Goal: Task Accomplishment & Management: Complete application form

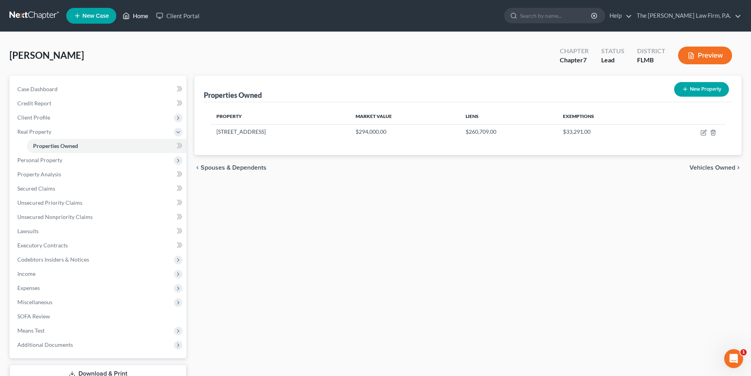
click at [139, 16] on link "Home" at bounding box center [135, 16] width 33 height 14
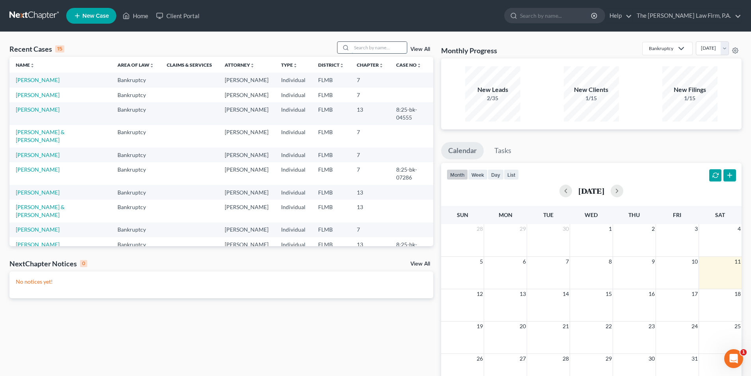
click at [369, 47] on input "search" at bounding box center [379, 47] width 55 height 11
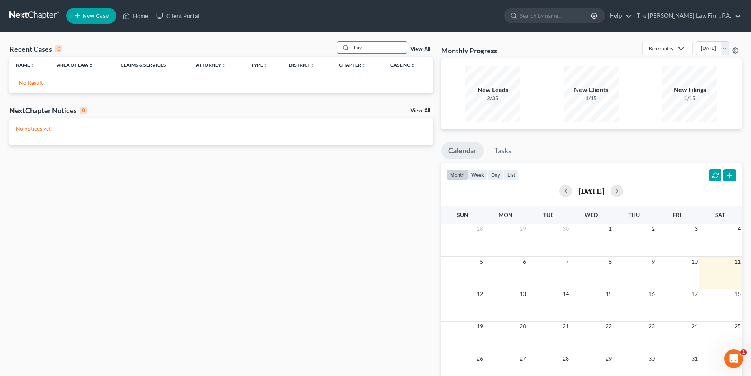
type input "hay"
click at [83, 17] on span "New Case" at bounding box center [95, 16] width 26 height 6
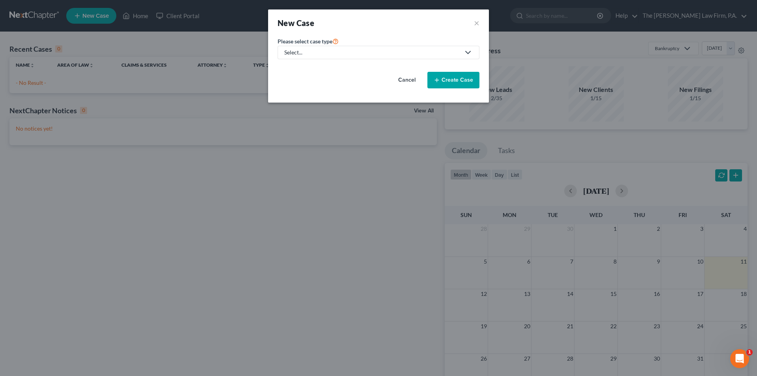
click at [326, 52] on div "Select..." at bounding box center [372, 52] width 176 height 8
click at [301, 65] on div "Bankruptcy" at bounding box center [299, 68] width 28 height 8
select select "15"
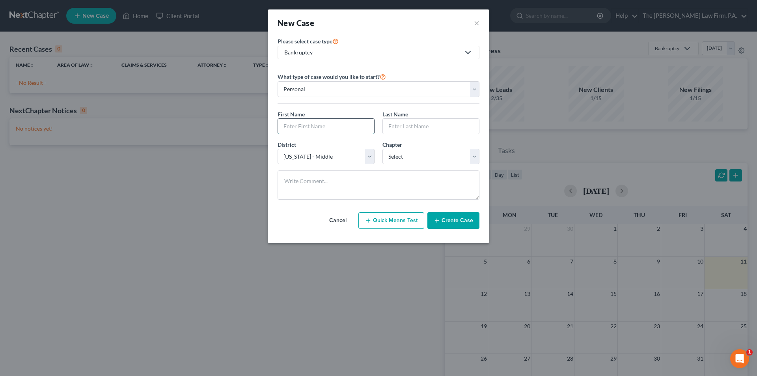
click at [311, 125] on input "text" at bounding box center [326, 126] width 96 height 15
type input "[PERSON_NAME]"
type input "Hay"
click at [411, 154] on select "Select 7 11 12 13" at bounding box center [430, 157] width 97 height 16
select select "3"
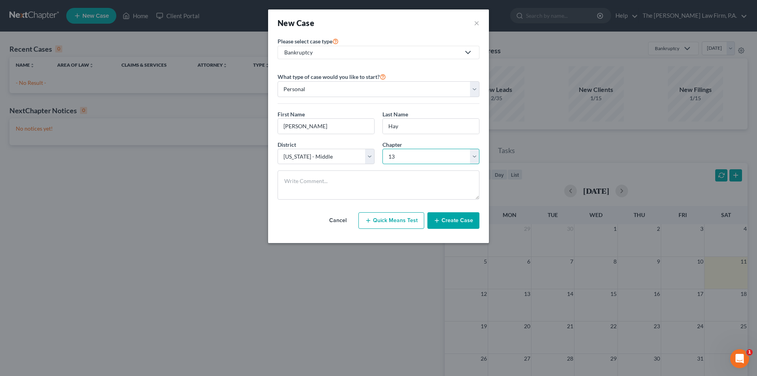
click at [382, 149] on select "Select 7 11 12 13" at bounding box center [430, 157] width 97 height 16
click at [459, 220] on button "Create Case" at bounding box center [453, 220] width 52 height 17
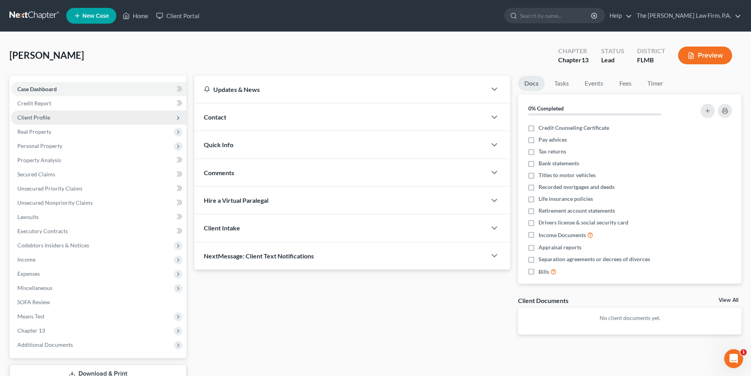
click at [34, 112] on span "Client Profile" at bounding box center [98, 117] width 175 height 14
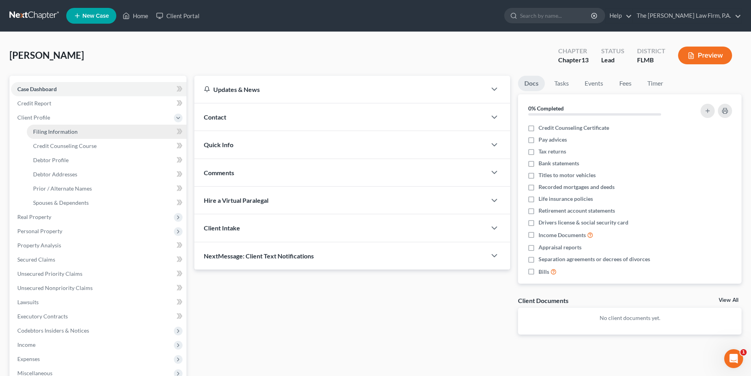
click at [47, 133] on span "Filing Information" at bounding box center [55, 131] width 45 height 7
select select "1"
select select "0"
select select "3"
select select "15"
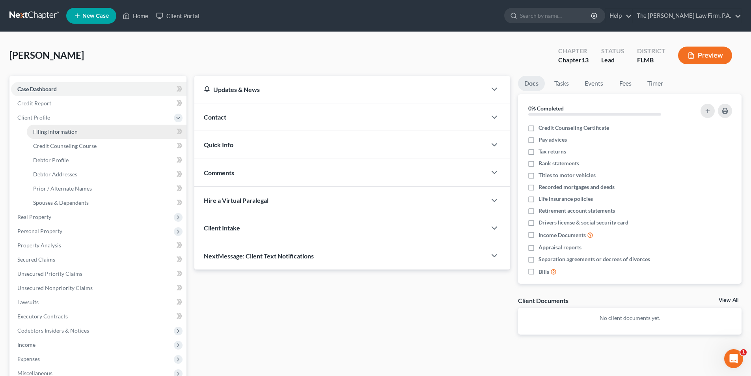
select select "9"
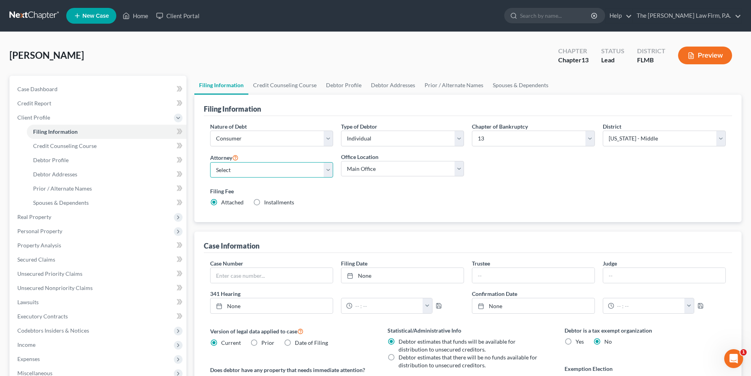
click at [217, 173] on select "Select [PERSON_NAME] - FLMB [PERSON_NAME] - FLMB" at bounding box center [271, 170] width 123 height 16
select select "0"
click at [210, 162] on select "Select [PERSON_NAME] - FLMB [PERSON_NAME] - FLMB" at bounding box center [271, 170] width 123 height 16
click at [387, 171] on select "Main Office [PERSON_NAME], Esq." at bounding box center [402, 169] width 123 height 16
select select "0"
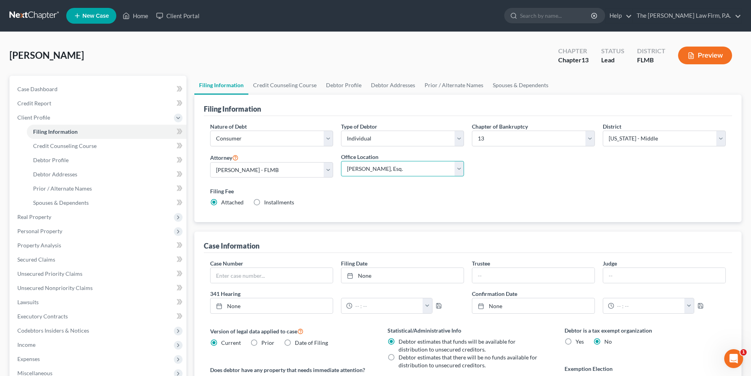
click at [341, 161] on select "Main Office [PERSON_NAME], Esq." at bounding box center [402, 169] width 123 height 16
click at [344, 84] on link "Debtor Profile" at bounding box center [343, 85] width 45 height 19
select select "0"
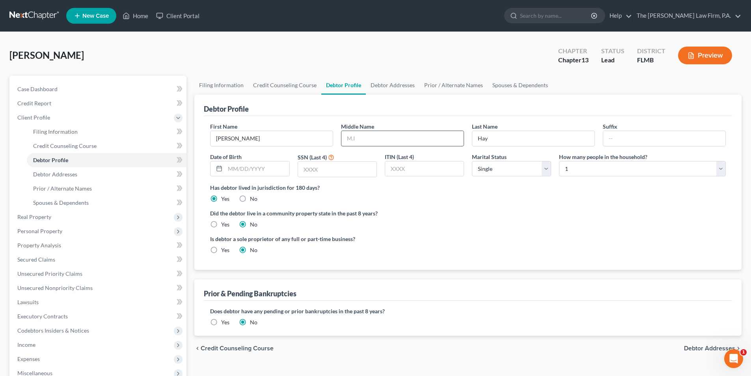
click at [362, 138] on input "text" at bounding box center [402, 138] width 122 height 15
type input "A."
click at [262, 170] on input "text" at bounding box center [257, 168] width 64 height 15
type input "[DATE]"
click at [337, 167] on input "text" at bounding box center [337, 169] width 78 height 15
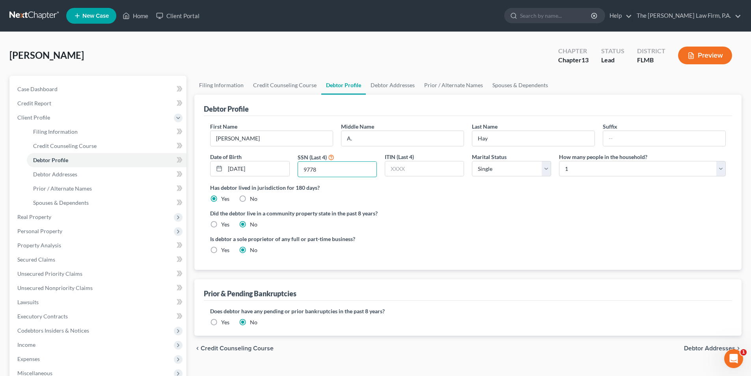
type input "9778"
click at [429, 191] on label "Has debtor lived in jurisdiction for 180 days?" at bounding box center [467, 187] width 515 height 8
click at [608, 174] on select "Select 1 2 3 4 5 6 7 8 9 10 11 12 13 14 15 16 17 18 19 20" at bounding box center [642, 169] width 167 height 16
select select "2"
click at [559, 161] on select "Select 1 2 3 4 5 6 7 8 9 10 11 12 13 14 15 16 17 18 19 20" at bounding box center [642, 169] width 167 height 16
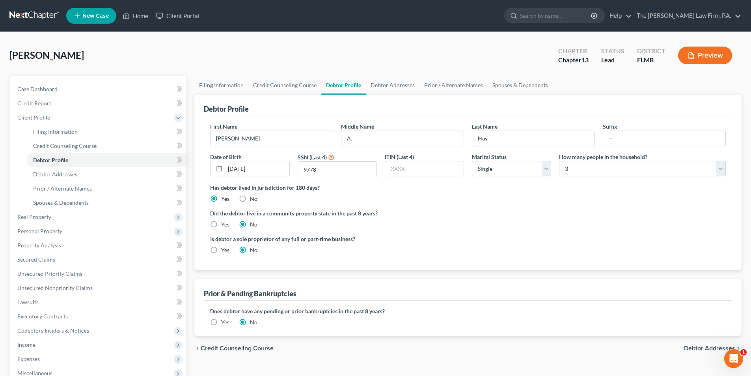
click at [482, 226] on div "Did the debtor live in a community property state in the past 8 years? Yes No" at bounding box center [467, 218] width 515 height 19
click at [389, 87] on link "Debtor Addresses" at bounding box center [393, 85] width 54 height 19
select select "0"
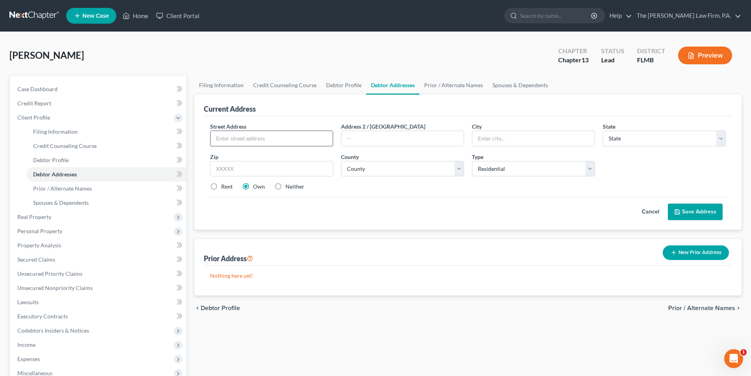
click at [233, 138] on input "text" at bounding box center [271, 138] width 122 height 15
type input "[STREET_ADDRESS][PERSON_NAME]"
type input "Bartow"
select select "9"
type input "33830"
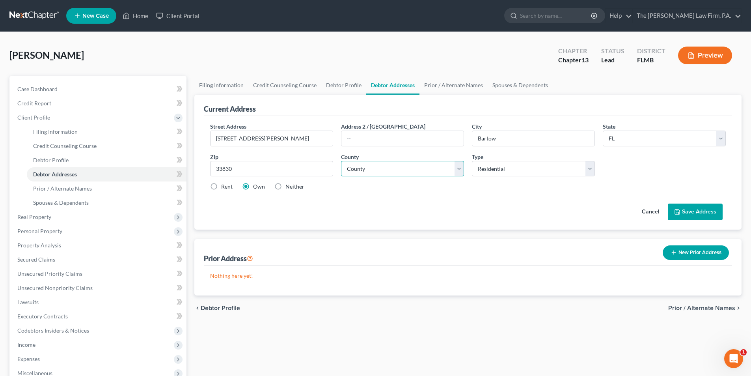
click at [374, 167] on select "County [GEOGRAPHIC_DATA] [GEOGRAPHIC_DATA] [GEOGRAPHIC_DATA] [GEOGRAPHIC_DATA] …" at bounding box center [402, 169] width 123 height 16
select select "52"
click at [341, 161] on select "County [GEOGRAPHIC_DATA] [GEOGRAPHIC_DATA] [GEOGRAPHIC_DATA] [GEOGRAPHIC_DATA] …" at bounding box center [402, 169] width 123 height 16
click at [221, 188] on label "Rent" at bounding box center [226, 186] width 11 height 8
click at [224, 188] on input "Rent" at bounding box center [226, 184] width 5 height 5
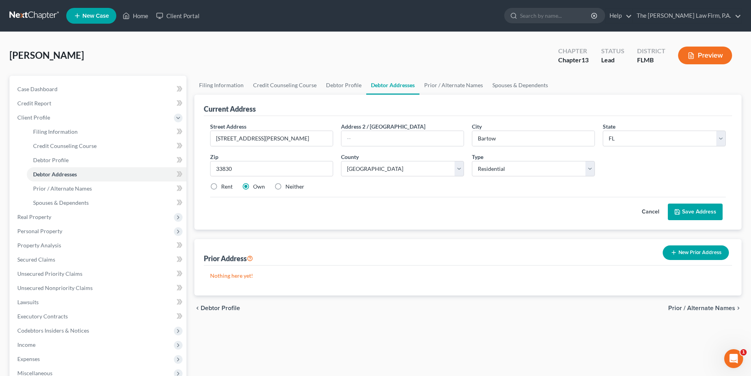
radio input "true"
click at [692, 211] on button "Save Address" at bounding box center [695, 211] width 55 height 17
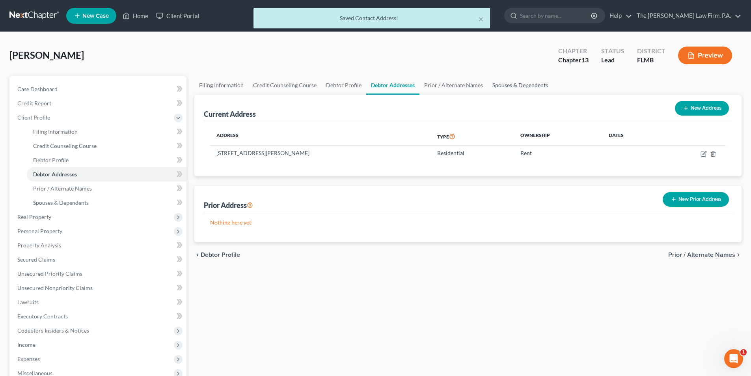
click at [512, 86] on link "Spouses & Dependents" at bounding box center [520, 85] width 65 height 19
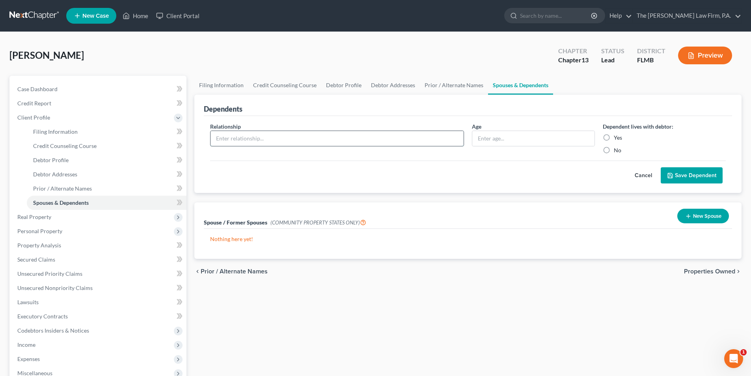
click at [287, 136] on input "text" at bounding box center [336, 138] width 253 height 15
type input "Child"
type input "9"
click at [614, 137] on label "Yes" at bounding box center [618, 138] width 8 height 8
click at [617, 137] on input "Yes" at bounding box center [619, 136] width 5 height 5
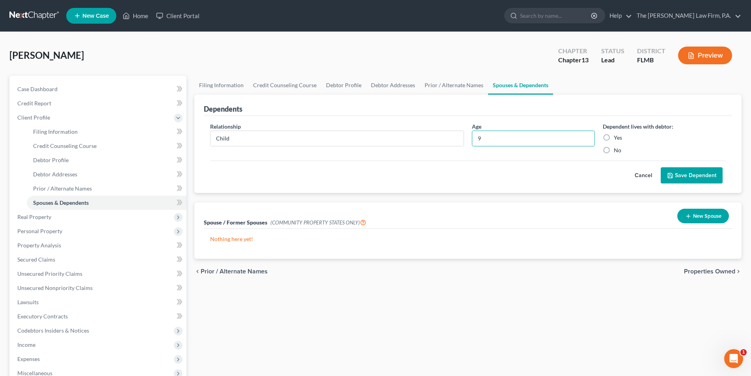
radio input "true"
click at [709, 178] on button "Save Dependent" at bounding box center [692, 175] width 62 height 17
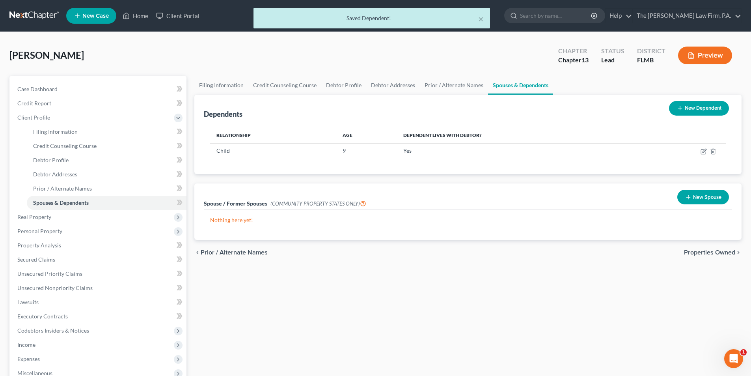
click at [684, 108] on button "New Dependent" at bounding box center [699, 108] width 60 height 15
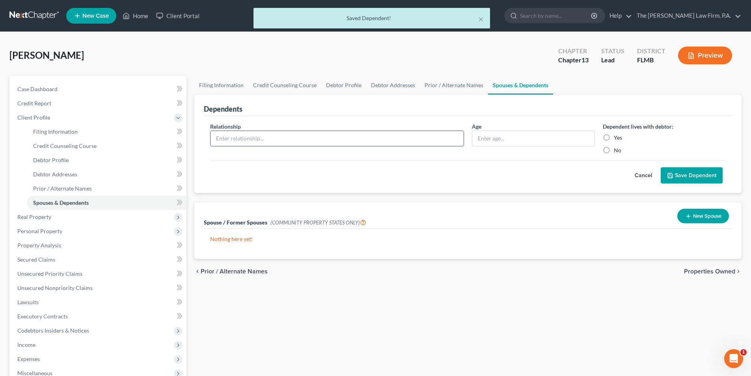
click at [240, 139] on input "text" at bounding box center [336, 138] width 253 height 15
type input "child"
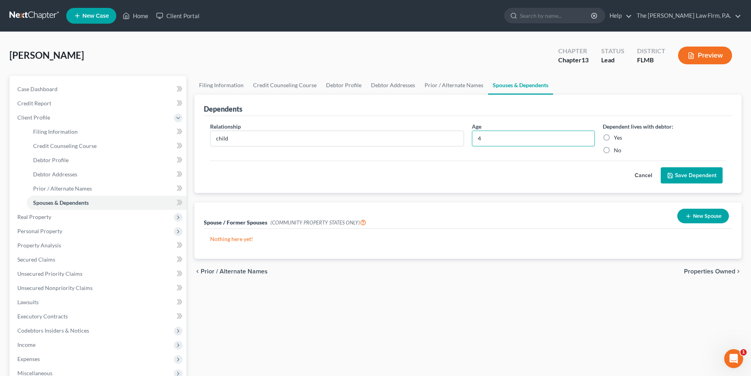
type input "4"
click at [614, 136] on label "Yes" at bounding box center [618, 138] width 8 height 8
click at [617, 136] on input "Yes" at bounding box center [619, 136] width 5 height 5
radio input "true"
click at [693, 177] on button "Save Dependent" at bounding box center [692, 175] width 62 height 17
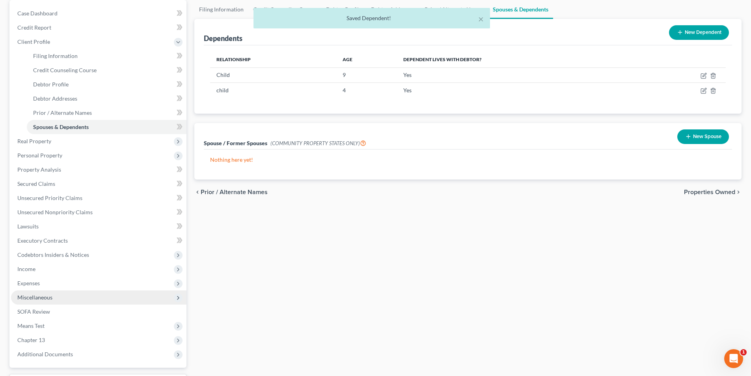
scroll to position [79, 0]
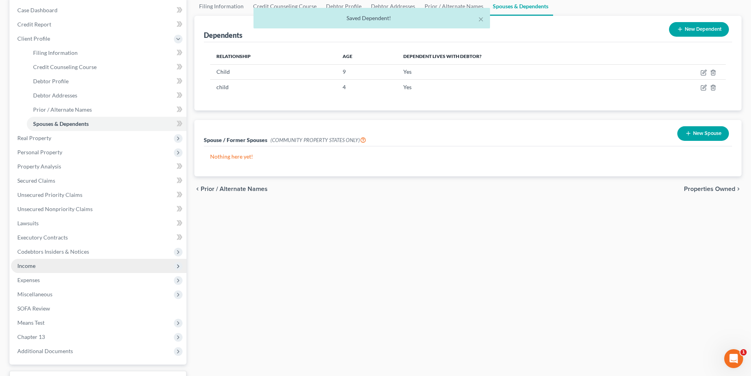
click at [37, 266] on span "Income" at bounding box center [98, 266] width 175 height 14
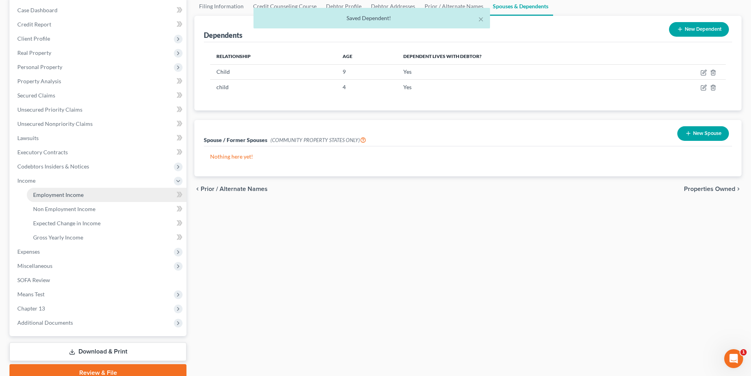
click at [63, 197] on span "Employment Income" at bounding box center [58, 194] width 50 height 7
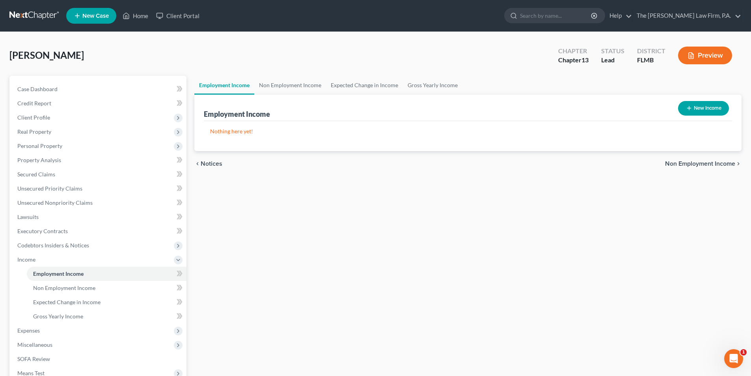
click at [687, 104] on button "New Income" at bounding box center [703, 108] width 51 height 15
select select "0"
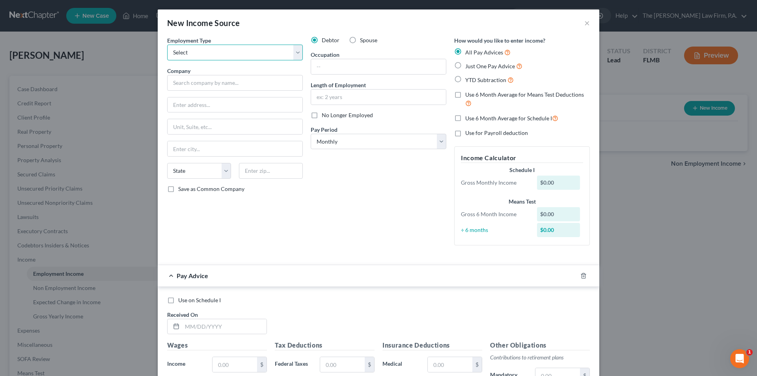
drag, startPoint x: 168, startPoint y: 53, endPoint x: 175, endPoint y: 54, distance: 7.1
click at [169, 53] on select "Select Full or [DEMOGRAPHIC_DATA] Employment Self Employment" at bounding box center [235, 53] width 136 height 16
select select "0"
click at [167, 45] on select "Select Full or [DEMOGRAPHIC_DATA] Employment Self Employment" at bounding box center [235, 53] width 136 height 16
click at [188, 81] on input "text" at bounding box center [235, 83] width 136 height 16
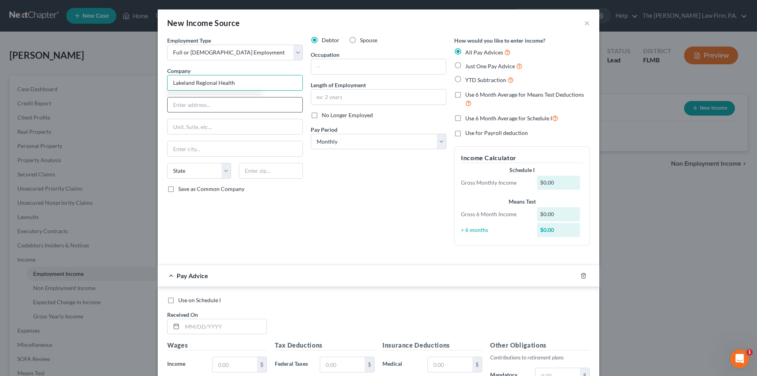
type input "Lakeland Regional Health"
click at [178, 106] on input "text" at bounding box center [234, 104] width 135 height 15
type input "[STREET_ADDRESS]"
type input "Lakeland"
select select "9"
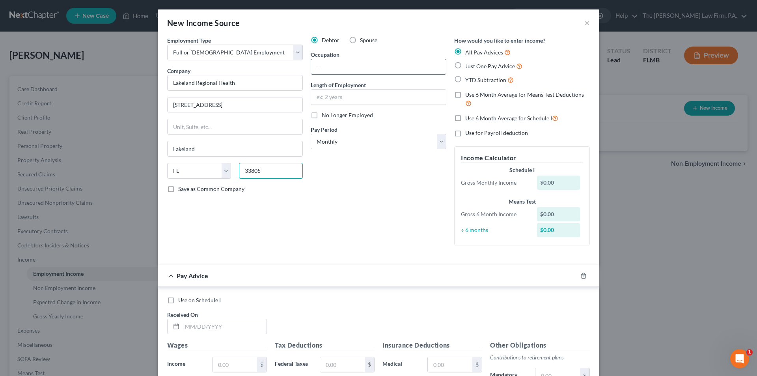
type input "33805"
click at [346, 69] on input "text" at bounding box center [378, 66] width 135 height 15
type input "Registered Nurse"
click at [346, 100] on input "text" at bounding box center [378, 96] width 135 height 15
type input "y"
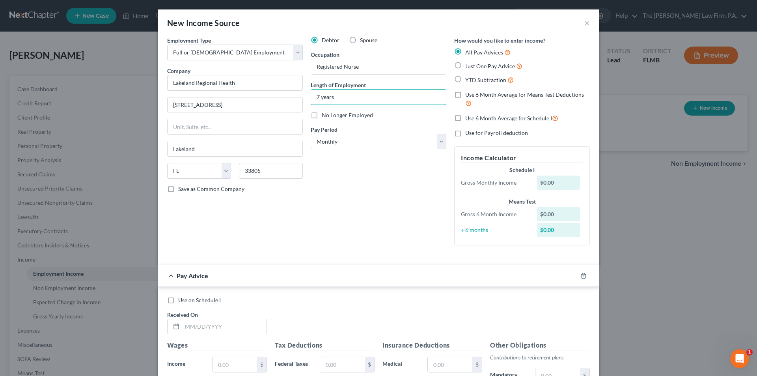
type input "7 years"
click at [465, 67] on label "Just One Pay Advice" at bounding box center [493, 65] width 57 height 9
click at [468, 67] on input "Just One Pay Advice" at bounding box center [470, 63] width 5 height 5
radio input "true"
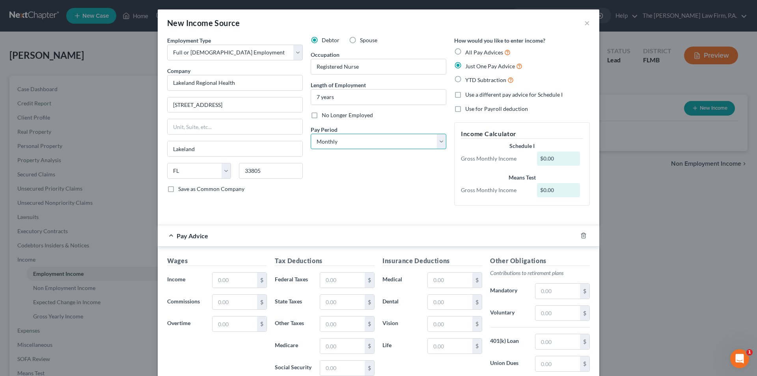
click at [355, 143] on select "Select Monthly Twice Monthly Every Other Week Weekly" at bounding box center [379, 142] width 136 height 16
select select "2"
click at [311, 134] on select "Select Monthly Twice Monthly Every Other Week Weekly" at bounding box center [379, 142] width 136 height 16
click at [218, 275] on input "text" at bounding box center [234, 279] width 45 height 15
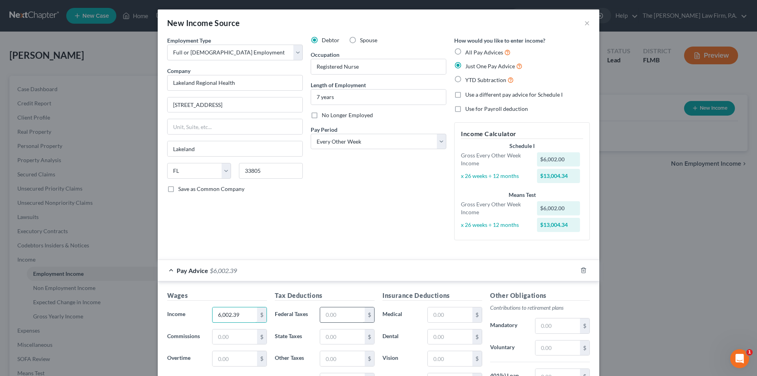
type input "6,002.39"
click at [335, 311] on input "text" at bounding box center [342, 314] width 45 height 15
type input "8"
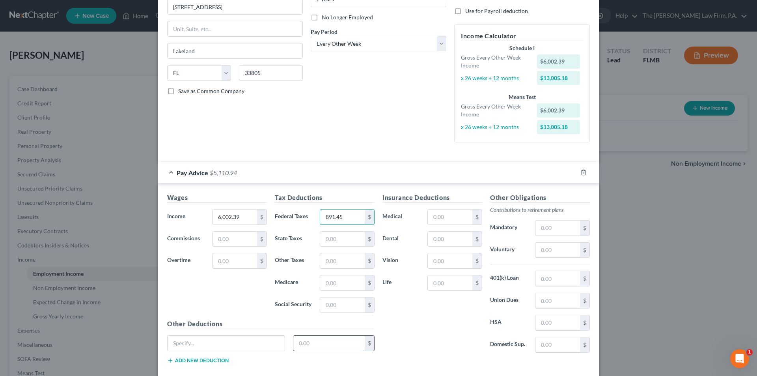
scroll to position [118, 0]
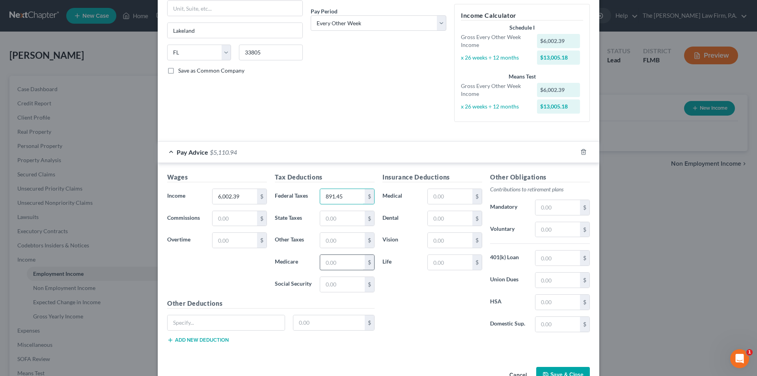
type input "891.45"
click at [330, 263] on input "text" at bounding box center [342, 262] width 45 height 15
type input "82.60"
click at [334, 283] on input "text" at bounding box center [342, 284] width 45 height 15
type input "353.19"
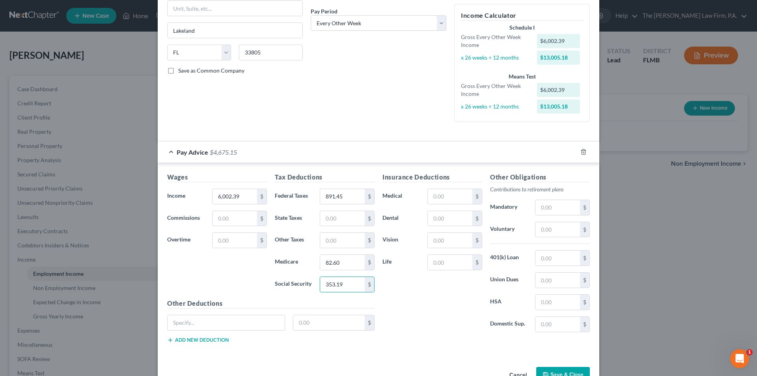
click at [388, 288] on div "Insurance Deductions Medical $ Dental $ Vision $ Life $" at bounding box center [432, 255] width 108 height 166
click at [545, 232] on input "text" at bounding box center [557, 229] width 45 height 15
type input "204.03"
click at [434, 199] on input "text" at bounding box center [450, 196] width 45 height 15
type input "236.39"
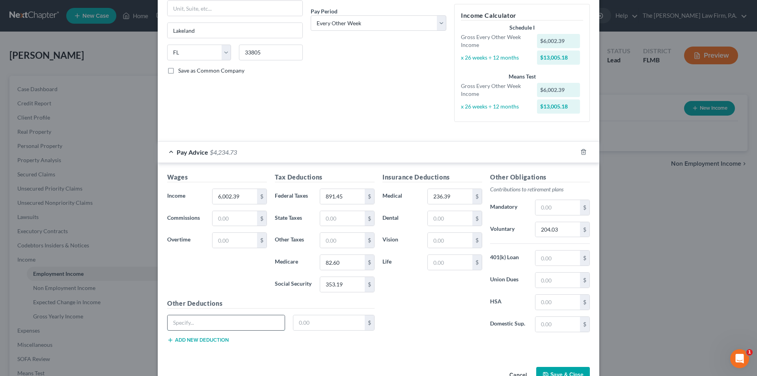
click at [234, 324] on input "text" at bounding box center [225, 322] width 117 height 15
type input "Long Term Disability"
click at [321, 328] on input "text" at bounding box center [329, 322] width 72 height 15
type input "14.92"
click at [441, 218] on input "text" at bounding box center [450, 218] width 45 height 15
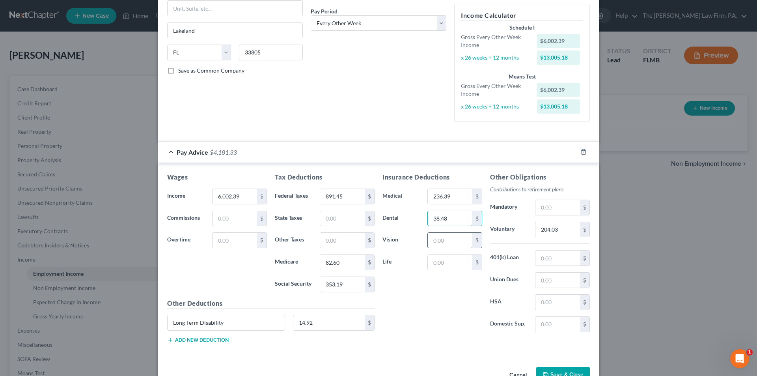
type input "38.48"
click at [439, 240] on input "text" at bounding box center [450, 240] width 45 height 15
type input "6.24"
click at [202, 339] on button "Add new deduction" at bounding box center [197, 340] width 61 height 6
click at [192, 342] on input "text" at bounding box center [225, 344] width 117 height 15
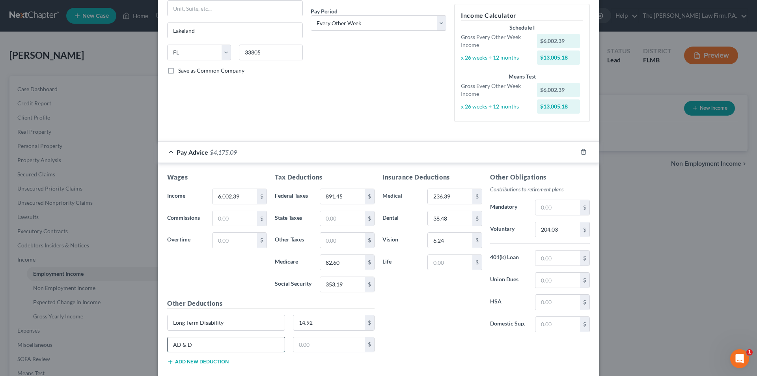
type input "AD & D"
type input "1.25"
click at [448, 344] on div "Insurance Deductions Medical 236.39 $ Dental 38.48 $ Vision 6.24 $ Life $ Other…" at bounding box center [485, 271] width 215 height 199
click at [540, 284] on input "text" at bounding box center [557, 279] width 45 height 15
type input "19.50"
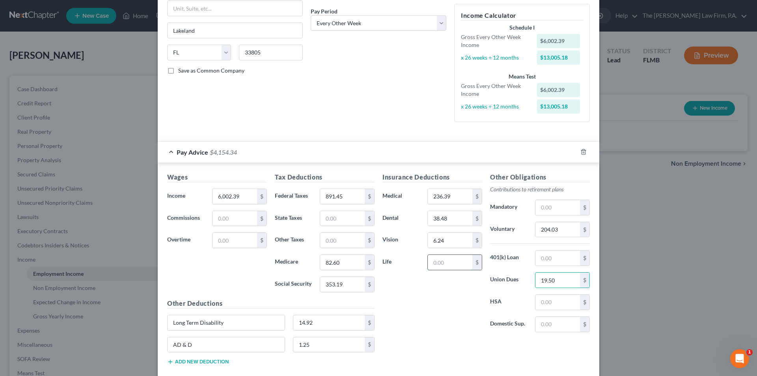
click at [447, 268] on input "text" at bounding box center [450, 262] width 45 height 15
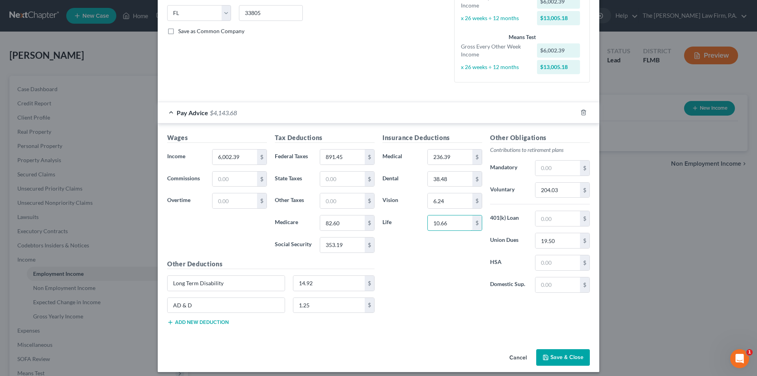
type input "10.66"
click at [194, 318] on div "AD & D 1.25 $" at bounding box center [270, 308] width 215 height 22
click at [194, 321] on button "Add new deduction" at bounding box center [197, 322] width 61 height 6
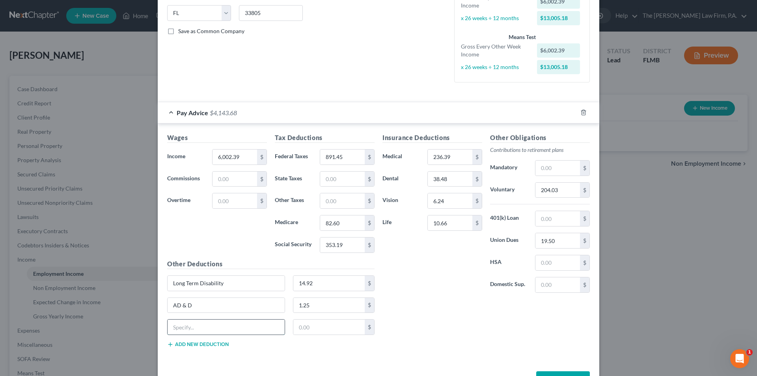
click at [188, 322] on input "text" at bounding box center [225, 326] width 117 height 15
type input "Uniform"
type input "95.01"
click at [400, 325] on div "Insurance Deductions Medical 236.39 $ Dental 38.48 $ Vision 6.24 $ Life 10.66 $…" at bounding box center [485, 243] width 215 height 221
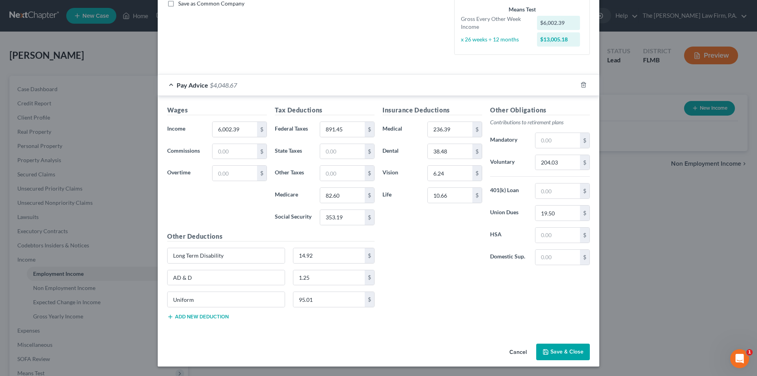
click at [559, 353] on button "Save & Close" at bounding box center [563, 351] width 54 height 17
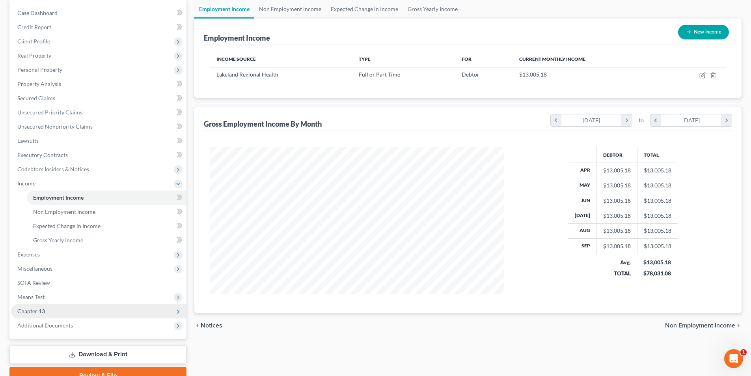
scroll to position [79, 0]
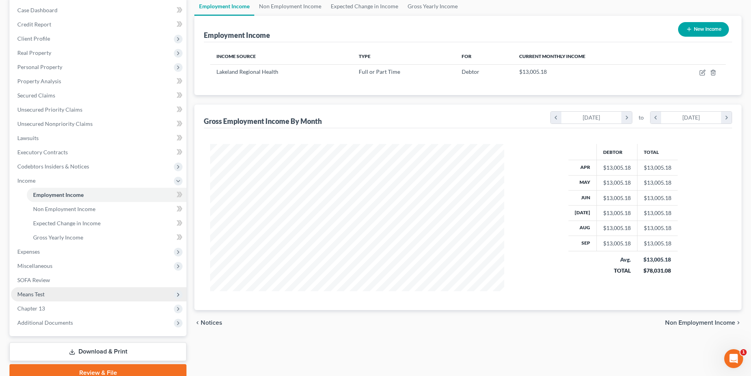
click at [56, 296] on span "Means Test" at bounding box center [98, 294] width 175 height 14
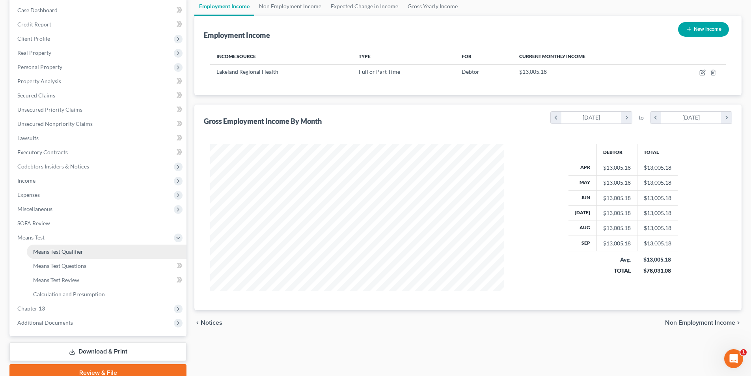
click at [75, 254] on span "Means Test Qualifier" at bounding box center [58, 251] width 50 height 7
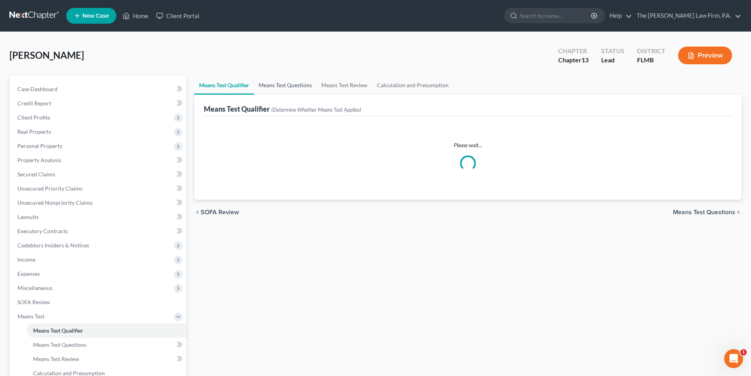
click at [301, 87] on link "Means Test Questions" at bounding box center [285, 85] width 63 height 19
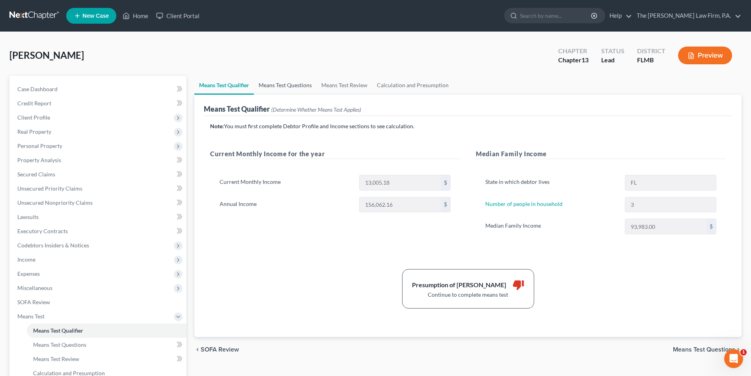
select select "0"
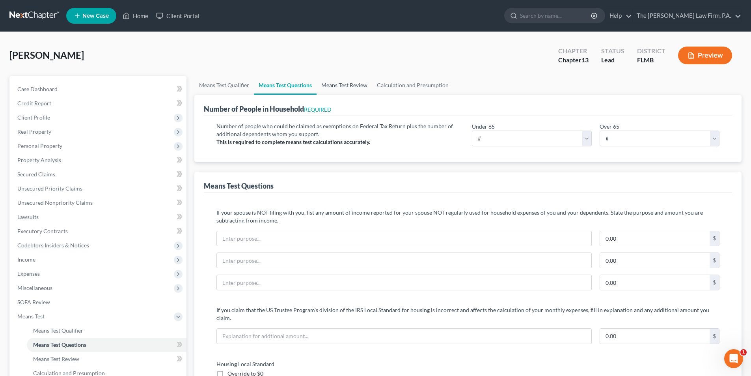
click at [349, 85] on link "Means Test Review" at bounding box center [344, 85] width 56 height 19
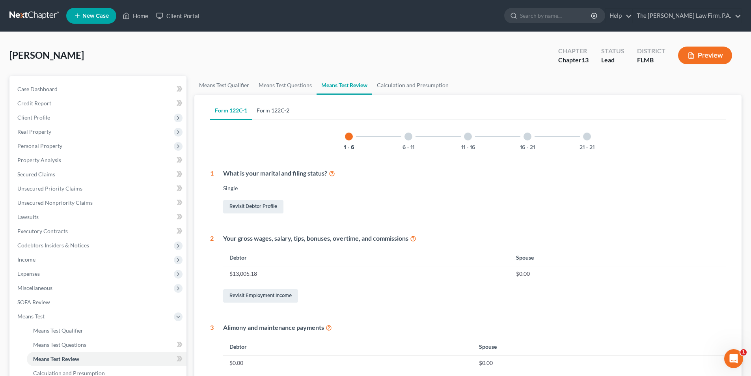
click at [279, 108] on link "Form 122C-2" at bounding box center [273, 110] width 42 height 19
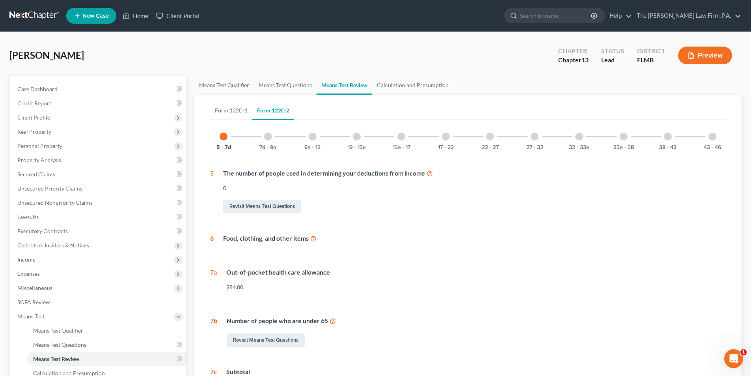
click at [709, 139] on div at bounding box center [712, 136] width 8 height 8
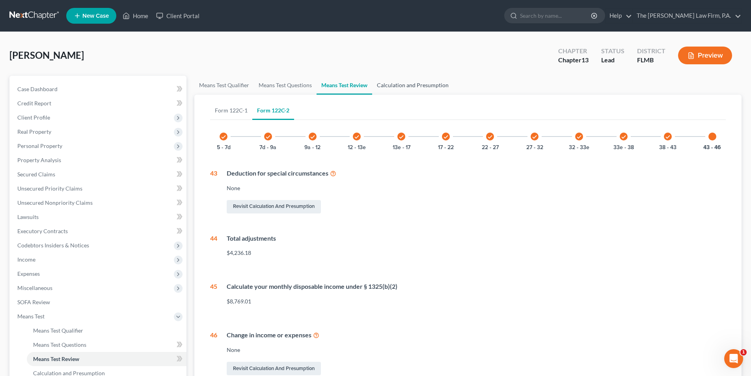
click at [415, 86] on link "Calculation and Presumption" at bounding box center [412, 85] width 81 height 19
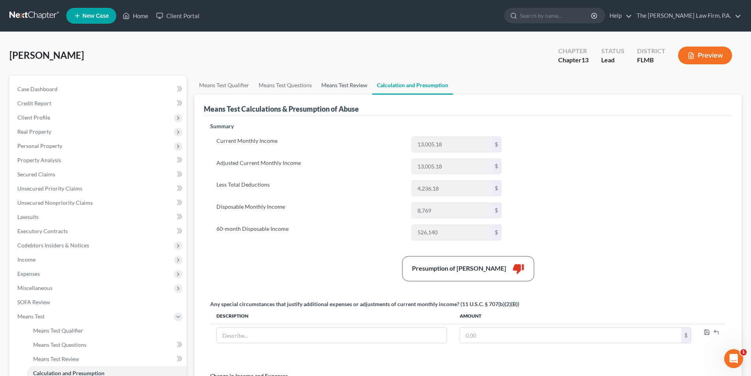
click at [352, 87] on link "Means Test Review" at bounding box center [344, 85] width 56 height 19
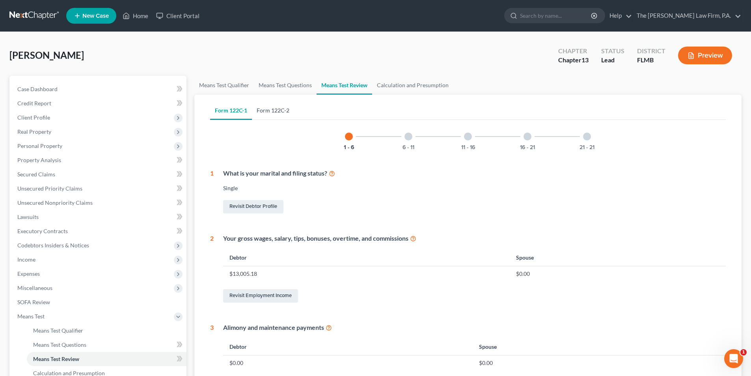
click at [283, 114] on link "Form 122C-2" at bounding box center [273, 110] width 42 height 19
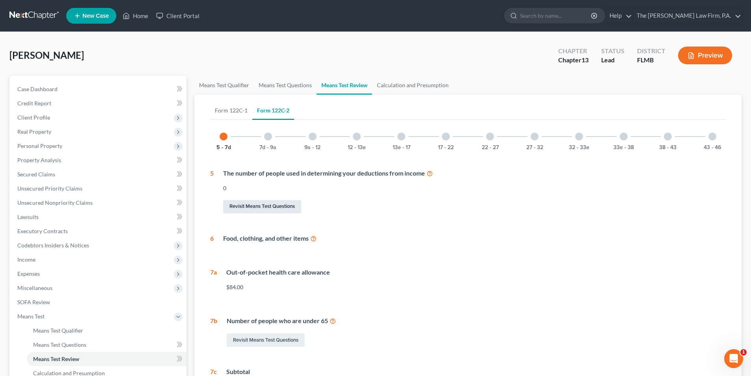
click at [277, 204] on link "Revisit Means Test Questions" at bounding box center [262, 206] width 78 height 13
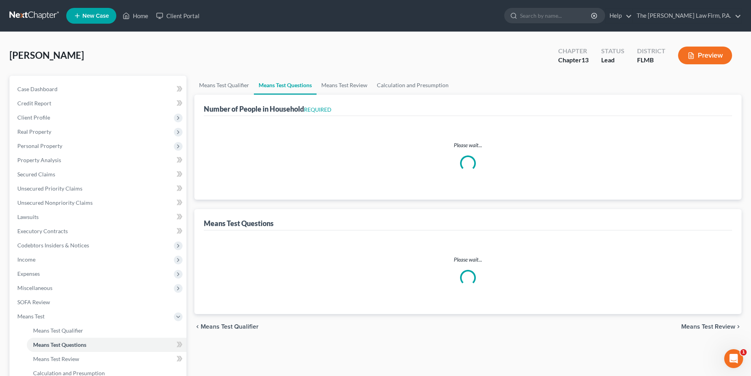
select select "0"
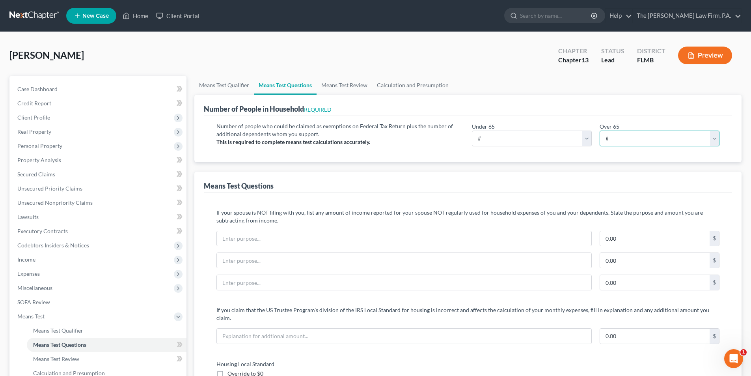
click at [613, 137] on select "# 0 1 2 3 4 5 6 7 8 9 10" at bounding box center [659, 138] width 120 height 16
select select "0"
click at [599, 130] on select "# 0 1 2 3 4 5 6 7 8 9 10" at bounding box center [659, 138] width 120 height 16
click at [526, 140] on select "# 0 1 2 3 4 5 6 7 8 9 10" at bounding box center [532, 138] width 120 height 16
select select "3"
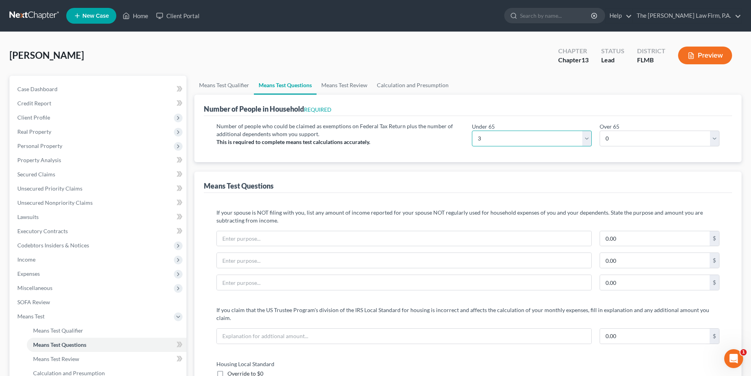
click at [472, 130] on select "# 0 1 2 3 4 5 6 7 8 9 10" at bounding box center [532, 138] width 120 height 16
click at [476, 180] on div "Means Test Questions" at bounding box center [468, 181] width 528 height 21
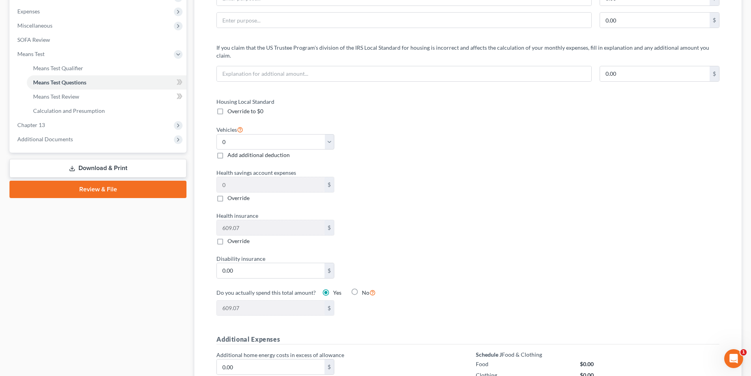
scroll to position [276, 0]
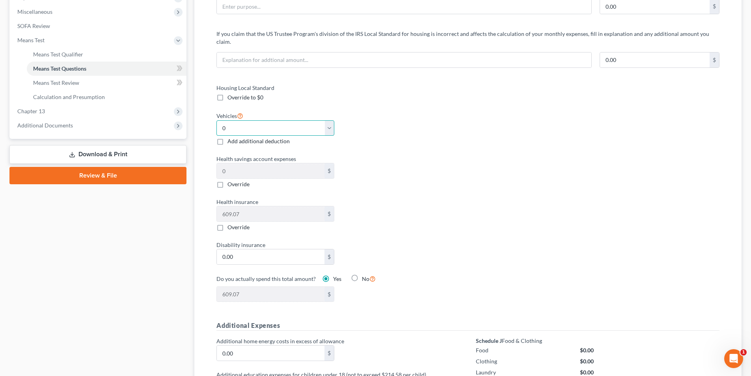
click at [296, 122] on select "Select 0 1 2 3 4 5" at bounding box center [275, 128] width 118 height 16
select select "1"
click at [216, 120] on select "Select 0 1 2 3 4 5" at bounding box center [275, 128] width 118 height 16
click at [413, 163] on div "Health savings account expenses 0 $ Override" at bounding box center [337, 170] width 251 height 33
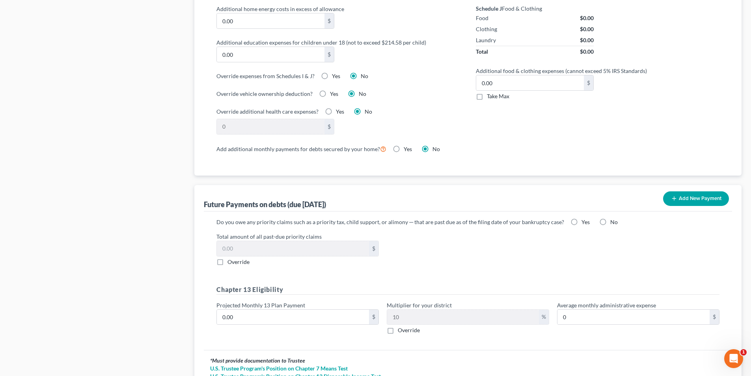
scroll to position [666, 0]
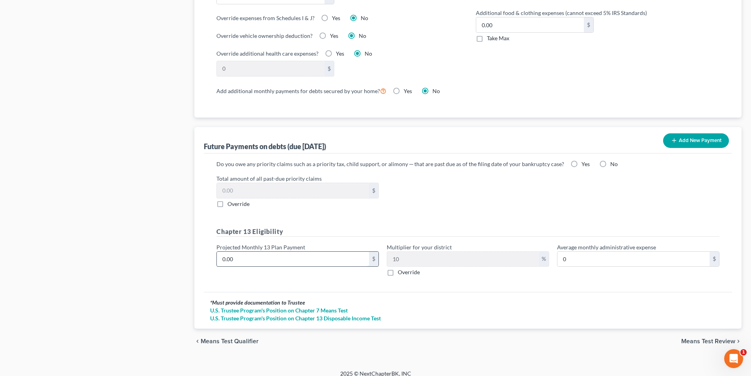
click at [317, 256] on input "0.00" at bounding box center [293, 258] width 152 height 15
type input "8"
type input "0.80"
type input "80"
type input "8.00"
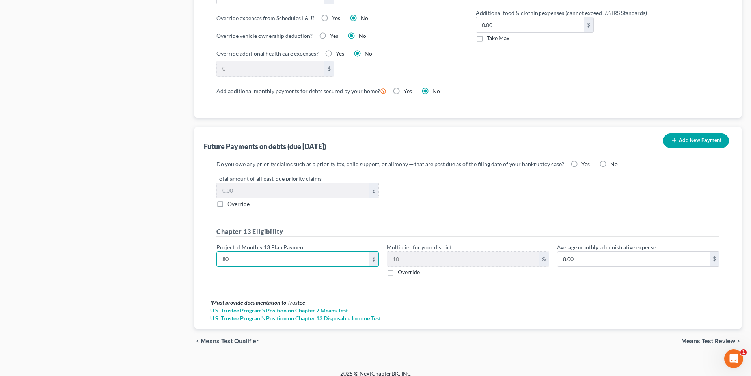
type input "800"
type input "80.00"
type input "800.00"
click at [429, 279] on div "Do you owe any priority claims such as a priority tax, child support, or alimon…" at bounding box center [468, 222] width 528 height 139
click at [689, 133] on button "Add New Payment" at bounding box center [696, 140] width 66 height 15
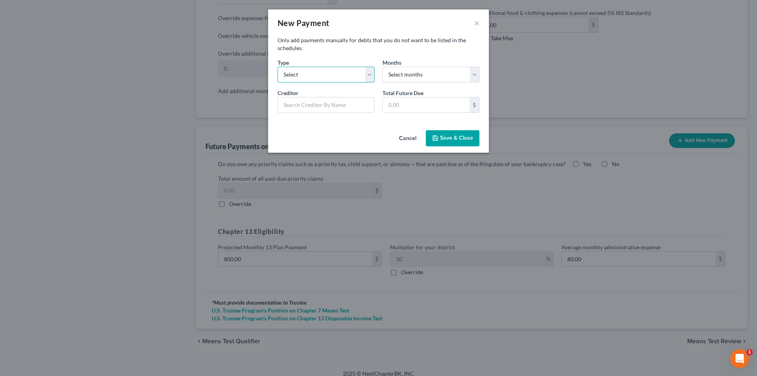
click at [359, 76] on select "Select Home Vehicle Other" at bounding box center [325, 75] width 97 height 16
select select "1"
click at [277, 67] on select "Select Home Vehicle Other" at bounding box center [325, 75] width 97 height 16
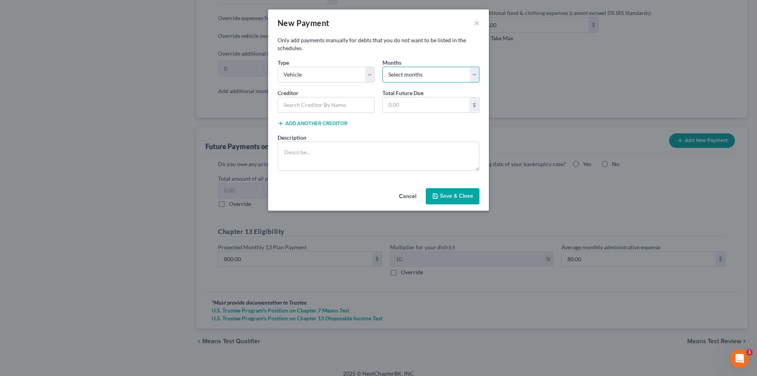
click at [437, 74] on select "Select months 0 1 2 3 4 5 6 7 8 9 10 11 12 13 14 15 16 17 18 19 20 21 22 23 24 …" at bounding box center [430, 75] width 97 height 16
click at [436, 74] on select "Select months 0 1 2 3 4 5 6 7 8 9 10 11 12 13 14 15 16 17 18 19 20 21 22 23 24 …" at bounding box center [430, 75] width 97 height 16
click at [346, 106] on input "text" at bounding box center [325, 105] width 97 height 16
click at [420, 106] on input "text" at bounding box center [426, 104] width 87 height 15
type input "27,860.96"
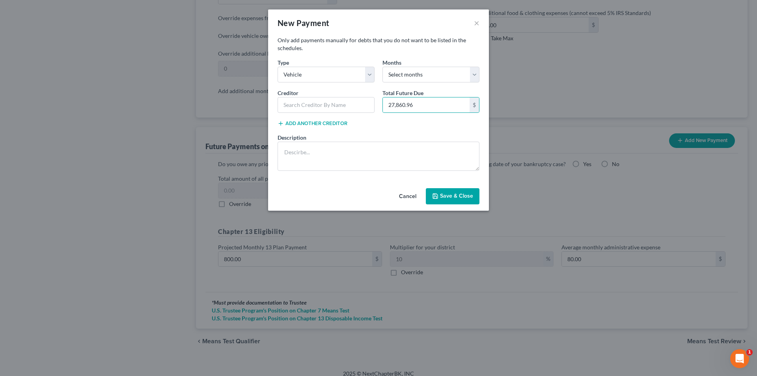
click at [395, 122] on div "Add another creditor" at bounding box center [378, 123] width 202 height 8
click at [330, 103] on input "text" at bounding box center [325, 105] width 97 height 16
type input "GM Financial"
click at [439, 192] on button "Save & Close" at bounding box center [453, 196] width 54 height 17
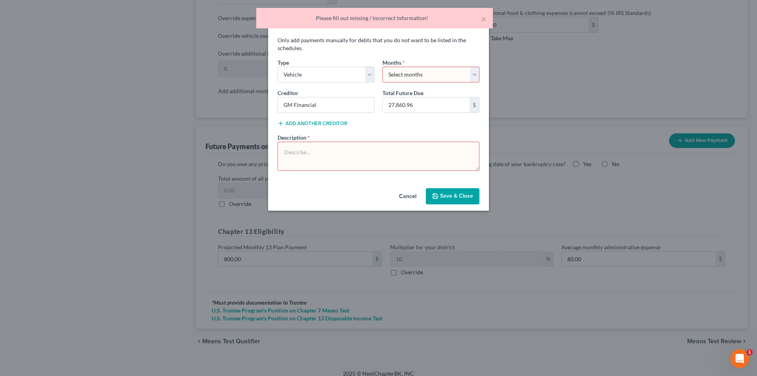
click at [416, 74] on select "Select months 0 1 2 3 4 5 6 7 8 9 10 11 12 13 14 15 16 17 18 19 20 21 22 23 24 …" at bounding box center [430, 75] width 97 height 16
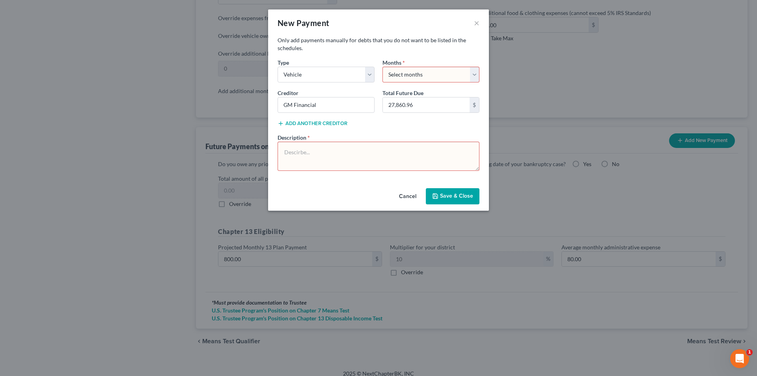
select select "60"
click at [382, 67] on select "Select months 0 1 2 3 4 5 6 7 8 9 10 11 12 13 14 15 16 17 18 19 20 21 22 23 24 …" at bounding box center [430, 75] width 97 height 16
click at [363, 162] on textarea at bounding box center [378, 155] width 202 height 29
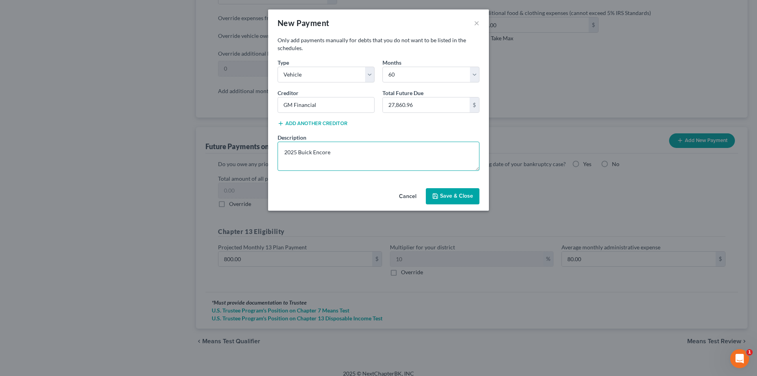
type textarea "2025 Buick Encore"
click at [449, 190] on button "Save & Close" at bounding box center [453, 196] width 54 height 17
select select "1"
select select "60"
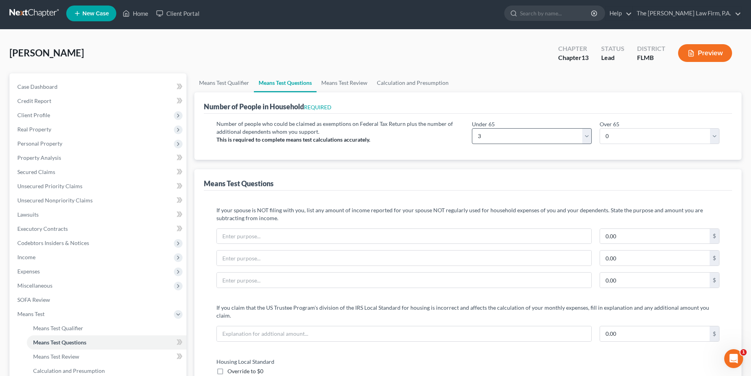
scroll to position [0, 0]
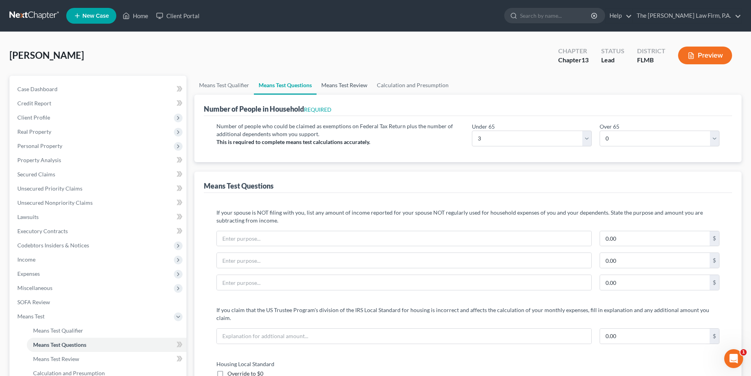
click at [338, 86] on link "Means Test Review" at bounding box center [344, 85] width 56 height 19
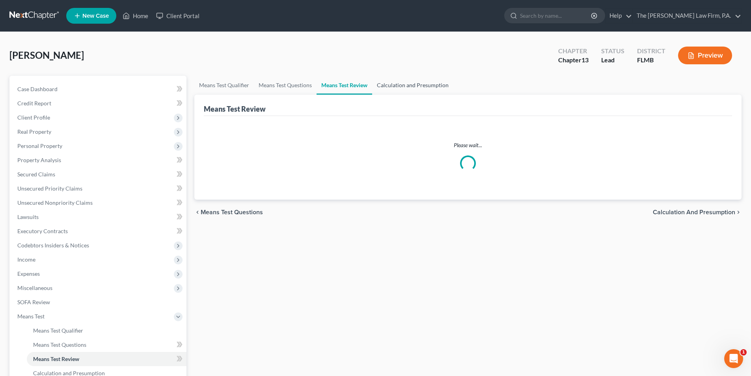
click at [398, 86] on link "Calculation and Presumption" at bounding box center [412, 85] width 81 height 19
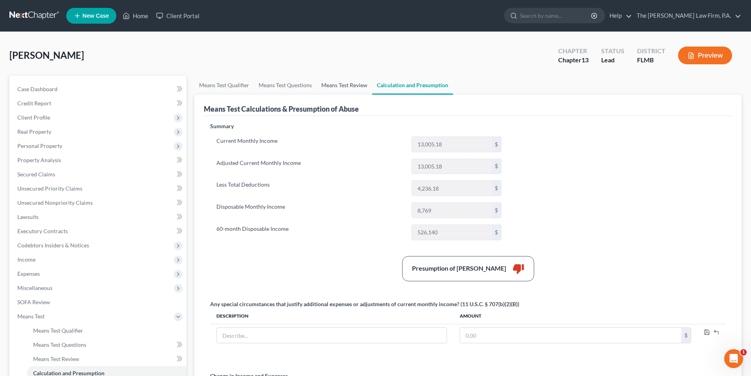
click at [332, 86] on link "Means Test Review" at bounding box center [344, 85] width 56 height 19
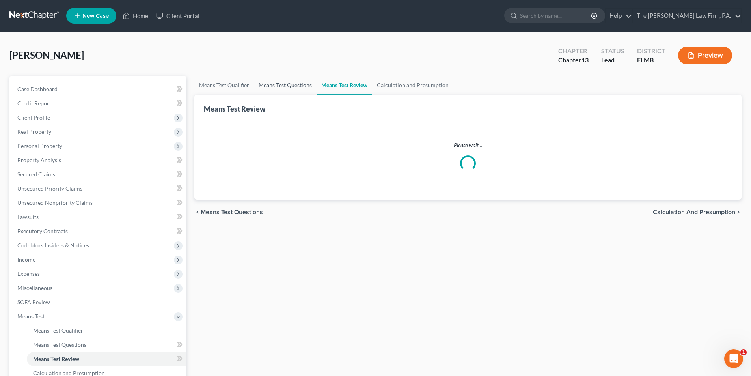
click at [281, 86] on link "Means Test Questions" at bounding box center [285, 85] width 63 height 19
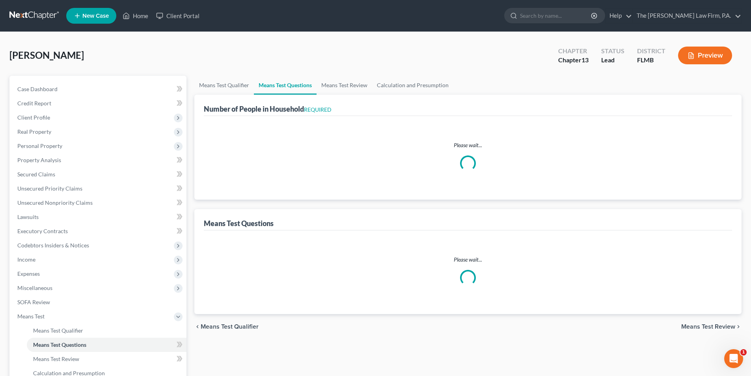
select select "1"
select select "60"
select select "3"
select select "0"
select select "1"
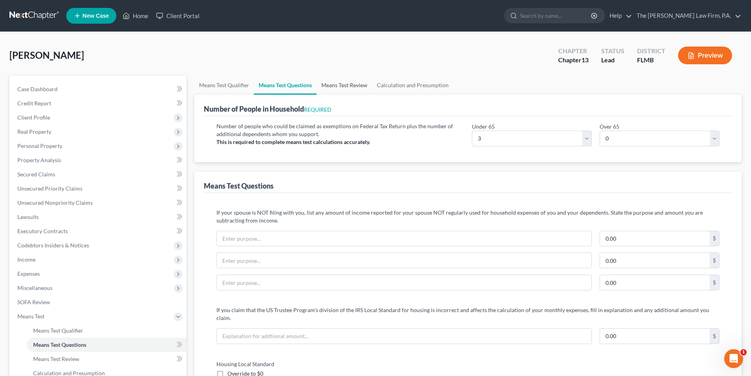
click at [345, 86] on link "Means Test Review" at bounding box center [344, 85] width 56 height 19
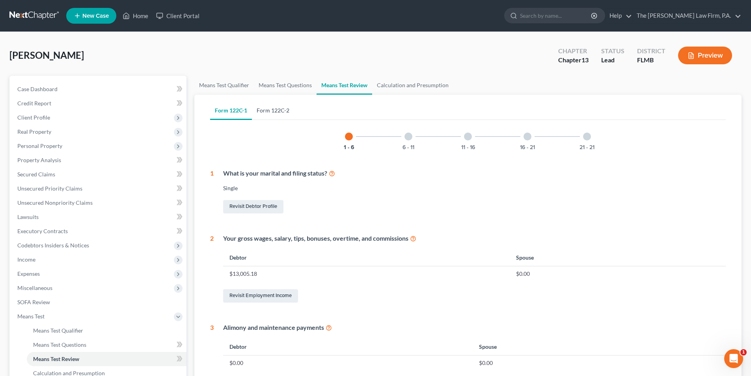
click at [260, 109] on link "Form 122C-2" at bounding box center [273, 110] width 42 height 19
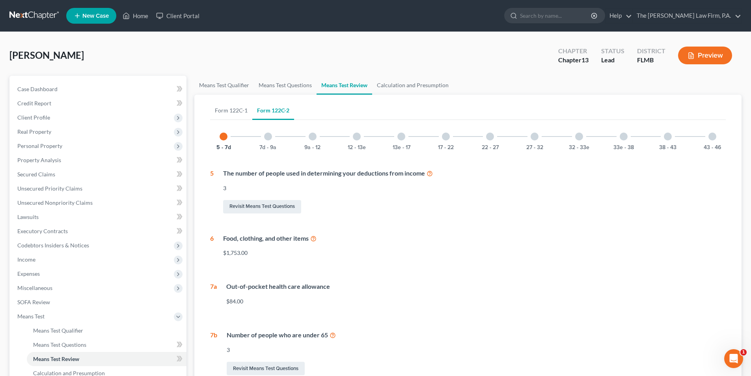
click at [268, 138] on div at bounding box center [268, 136] width 8 height 8
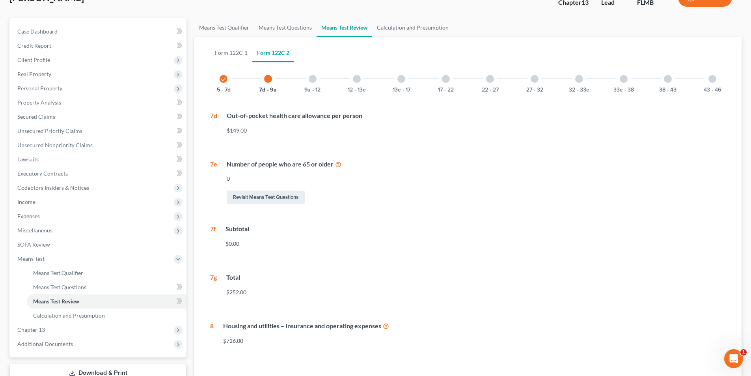
scroll to position [79, 0]
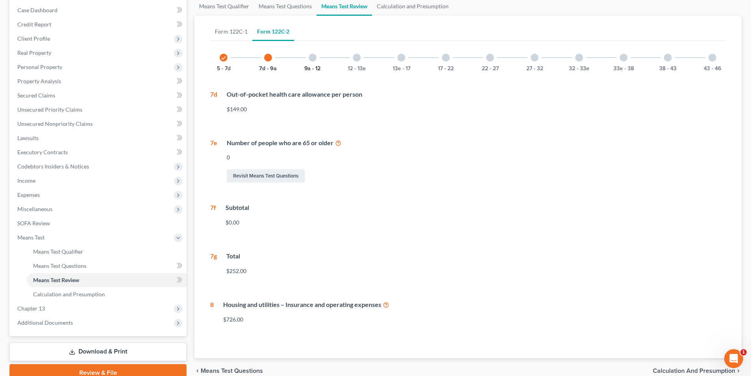
click at [313, 66] on button "9a - 12" at bounding box center [312, 69] width 16 height 6
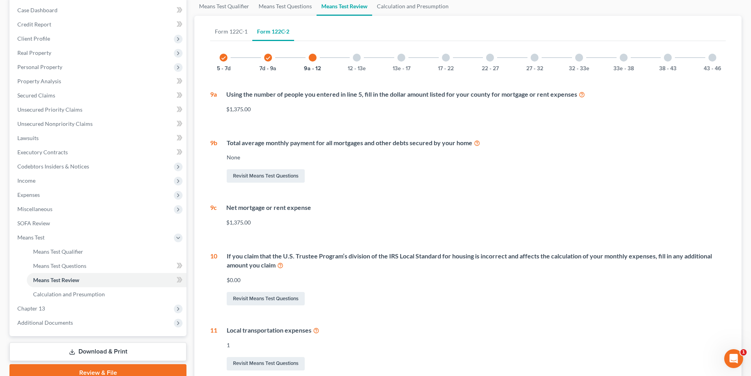
click at [355, 62] on div "12 - 13e" at bounding box center [356, 57] width 27 height 27
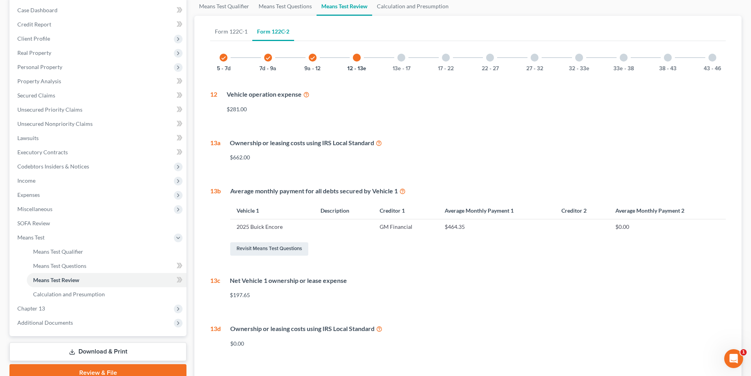
click at [400, 61] on div "13e - 17" at bounding box center [401, 57] width 27 height 27
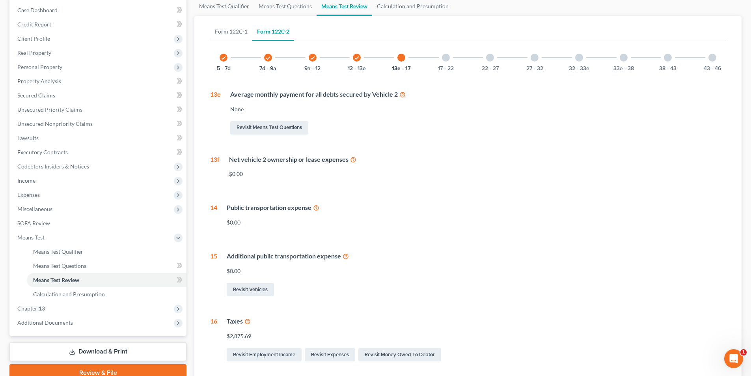
click at [442, 58] on div at bounding box center [446, 58] width 8 height 8
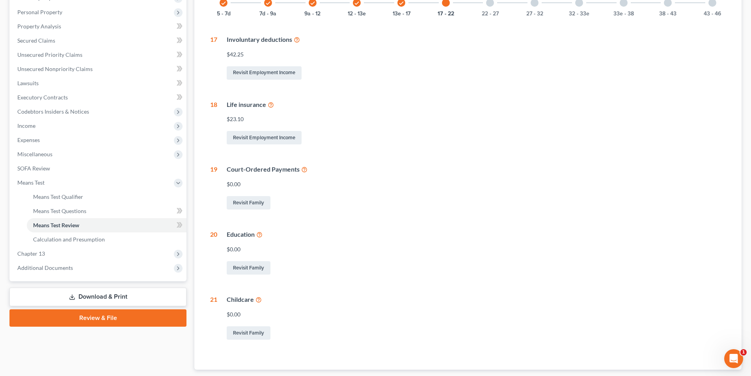
scroll to position [25, 0]
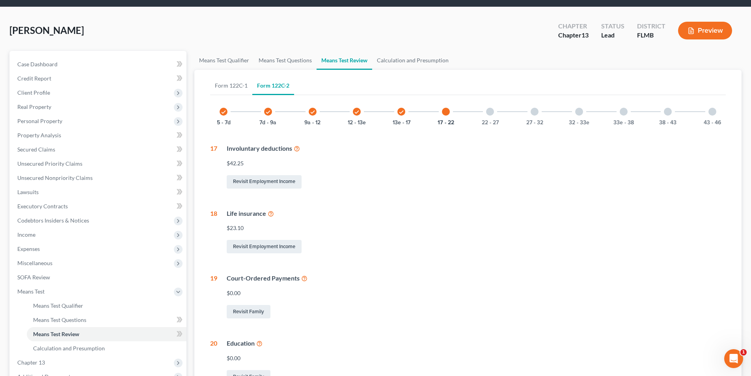
click at [486, 111] on div at bounding box center [490, 112] width 8 height 8
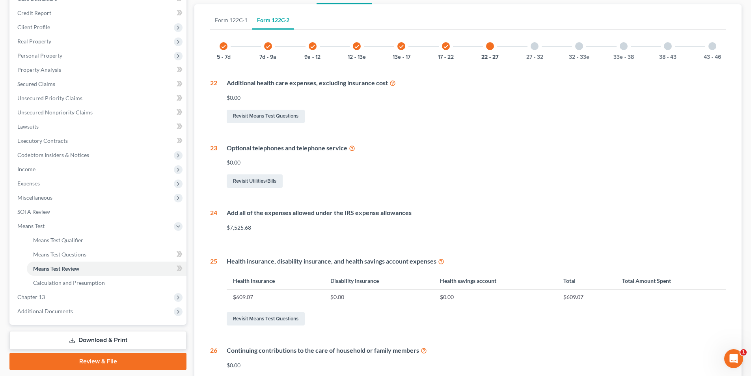
scroll to position [104, 0]
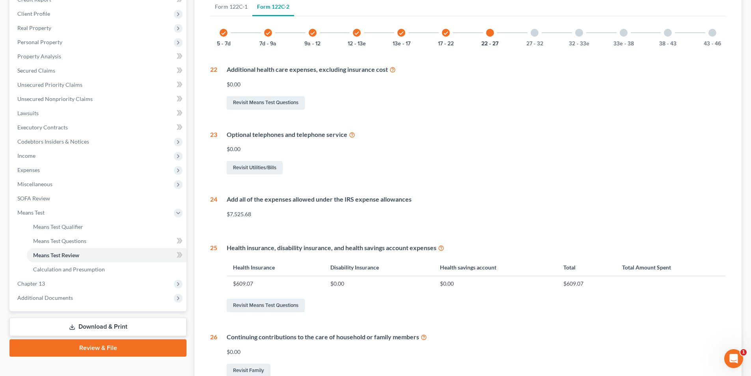
click at [536, 34] on div at bounding box center [534, 33] width 8 height 8
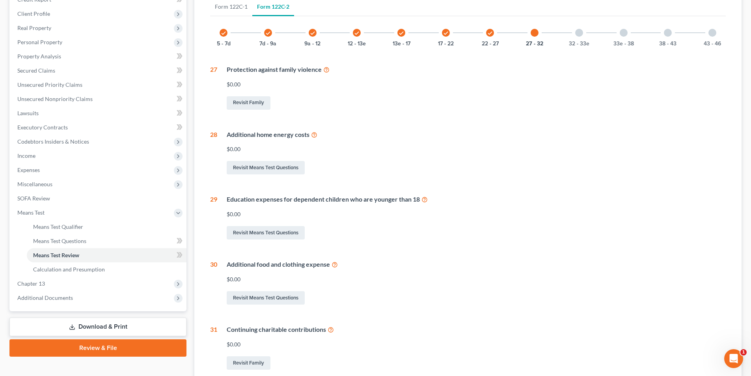
click at [575, 31] on div at bounding box center [579, 33] width 8 height 8
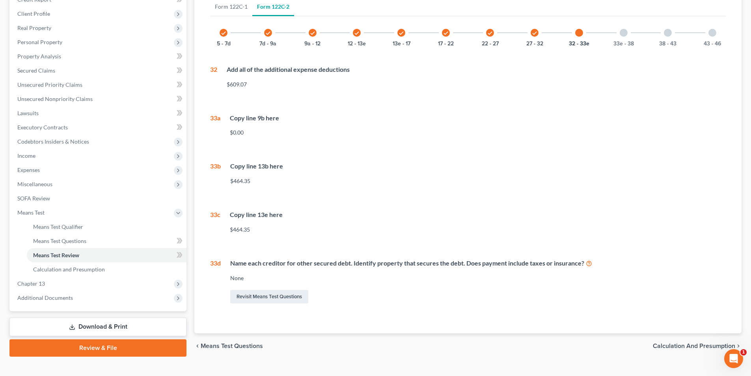
click at [628, 32] on div "33e - 38" at bounding box center [623, 32] width 27 height 27
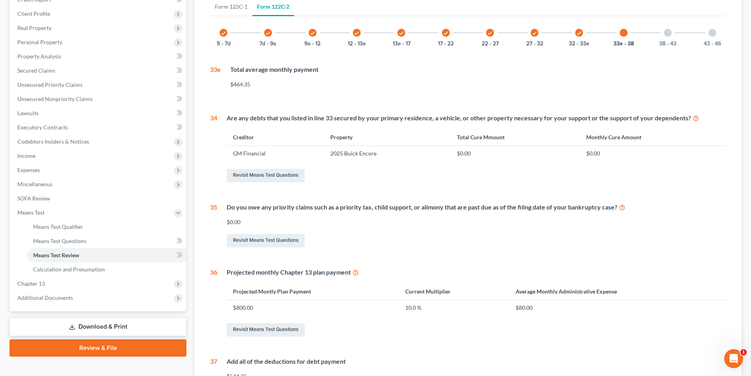
click at [665, 33] on div at bounding box center [668, 33] width 8 height 8
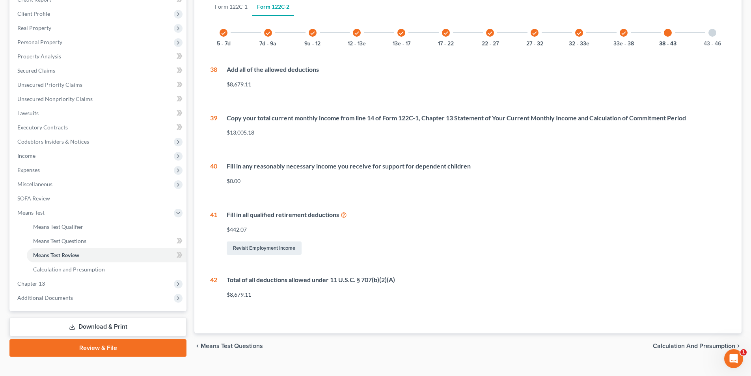
click at [714, 32] on div at bounding box center [712, 33] width 8 height 8
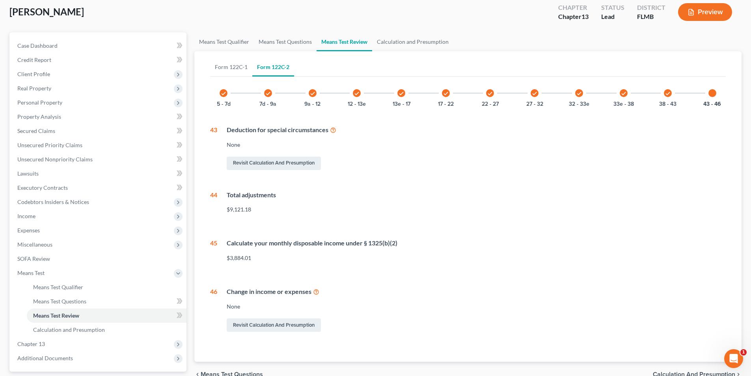
scroll to position [0, 0]
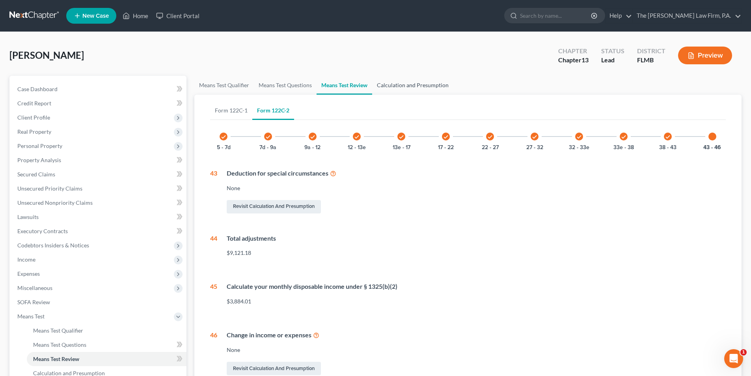
click at [421, 87] on link "Calculation and Presumption" at bounding box center [412, 85] width 81 height 19
